Goal: Information Seeking & Learning: Find specific fact

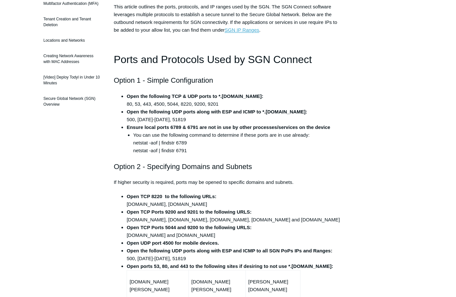
scroll to position [147, 0]
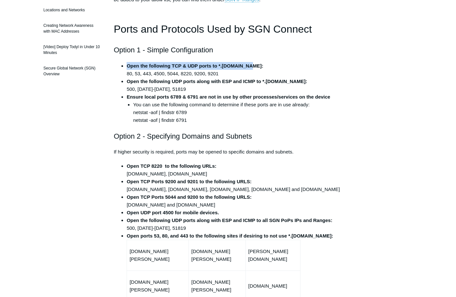
drag, startPoint x: 128, startPoint y: 65, endPoint x: 263, endPoint y: 68, distance: 135.6
click at [263, 68] on li "Open the following TCP & UDP ports to *.todyl.com: 80, 53, 443, 4500, 5044, 822…" at bounding box center [235, 70] width 216 height 16
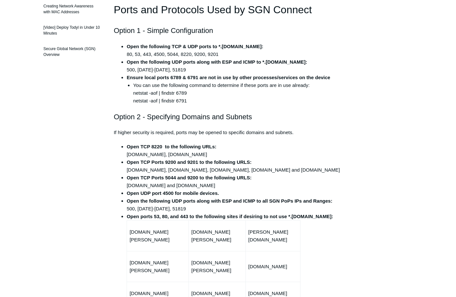
scroll to position [176, 0]
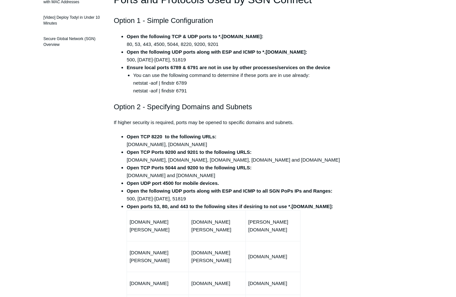
click at [129, 136] on strong "Open TCP 8220 to the following URLs:" at bounding box center [172, 137] width 90 height 6
drag, startPoint x: 129, startPoint y: 167, endPoint x: 260, endPoint y: 167, distance: 131.1
click at [260, 167] on li "Open TCP Ports 5044 and 9200 to the following URLS: stasher.todyl.com and stash…" at bounding box center [235, 172] width 216 height 16
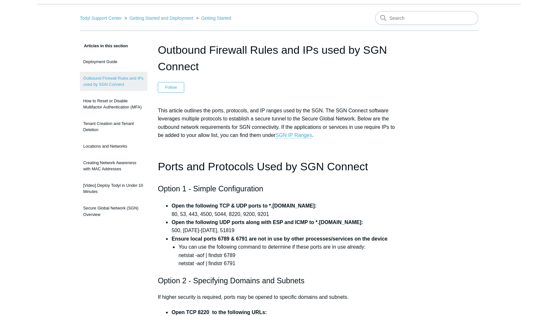
scroll to position [0, 0]
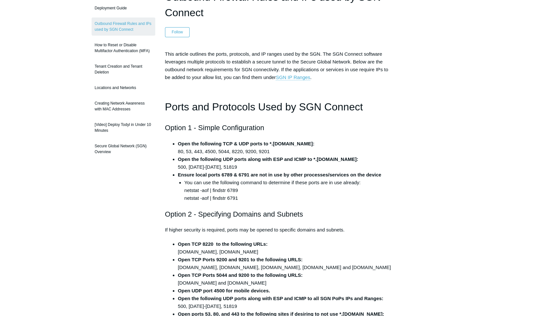
scroll to position [88, 0]
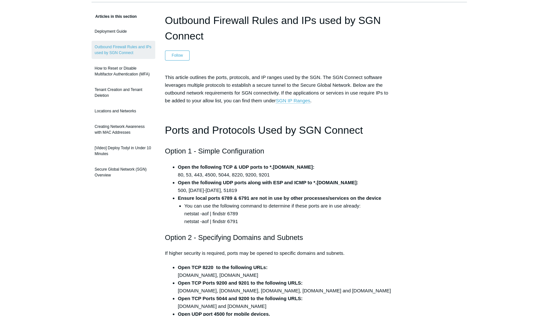
scroll to position [29, 0]
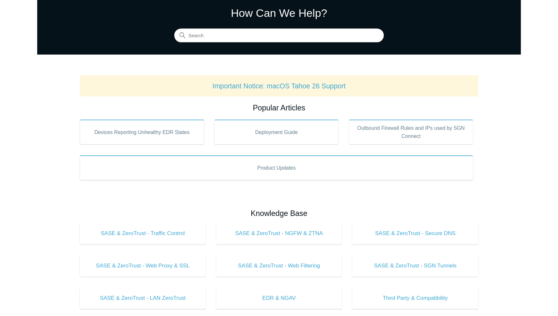
scroll to position [29, 0]
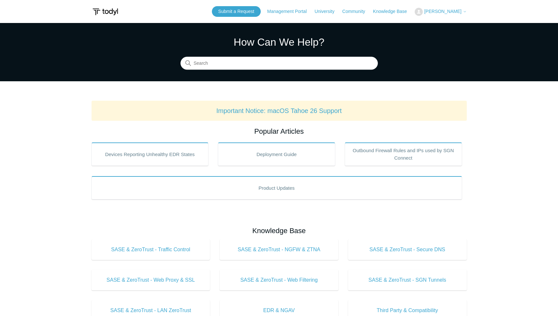
scroll to position [29, 0]
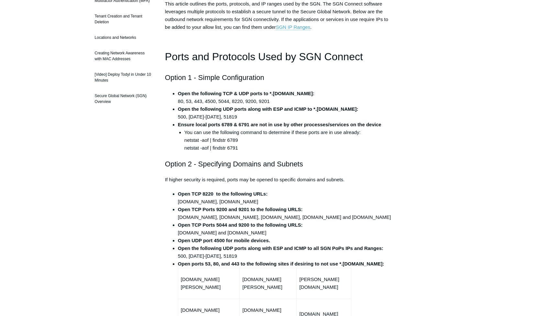
scroll to position [147, 0]
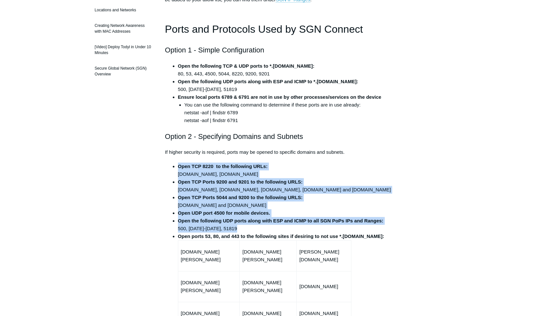
drag, startPoint x: 279, startPoint y: 193, endPoint x: 393, endPoint y: 237, distance: 122.0
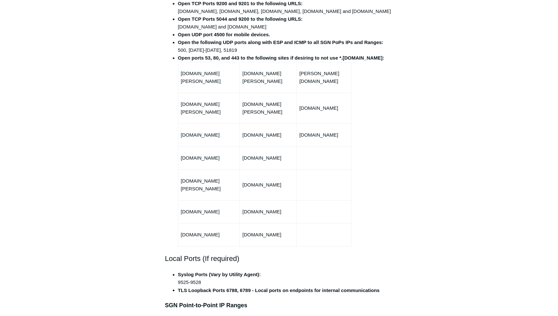
scroll to position [206, 0]
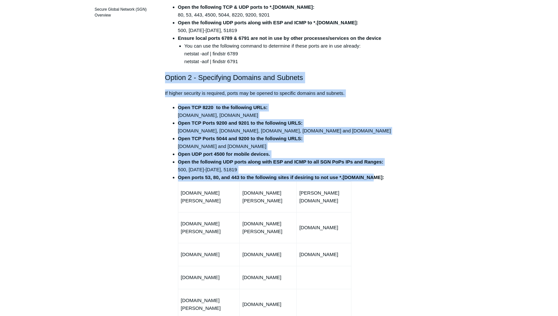
drag, startPoint x: 155, startPoint y: 74, endPoint x: 356, endPoint y: 183, distance: 228.7
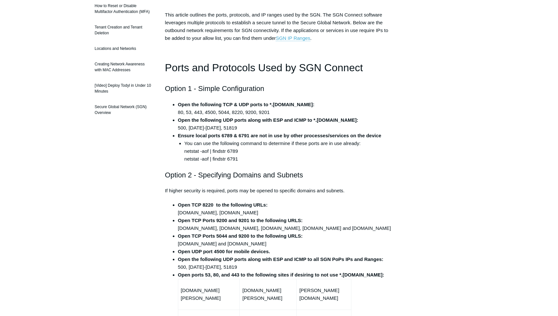
scroll to position [118, 0]
